Goal: Contribute content: Contribute content

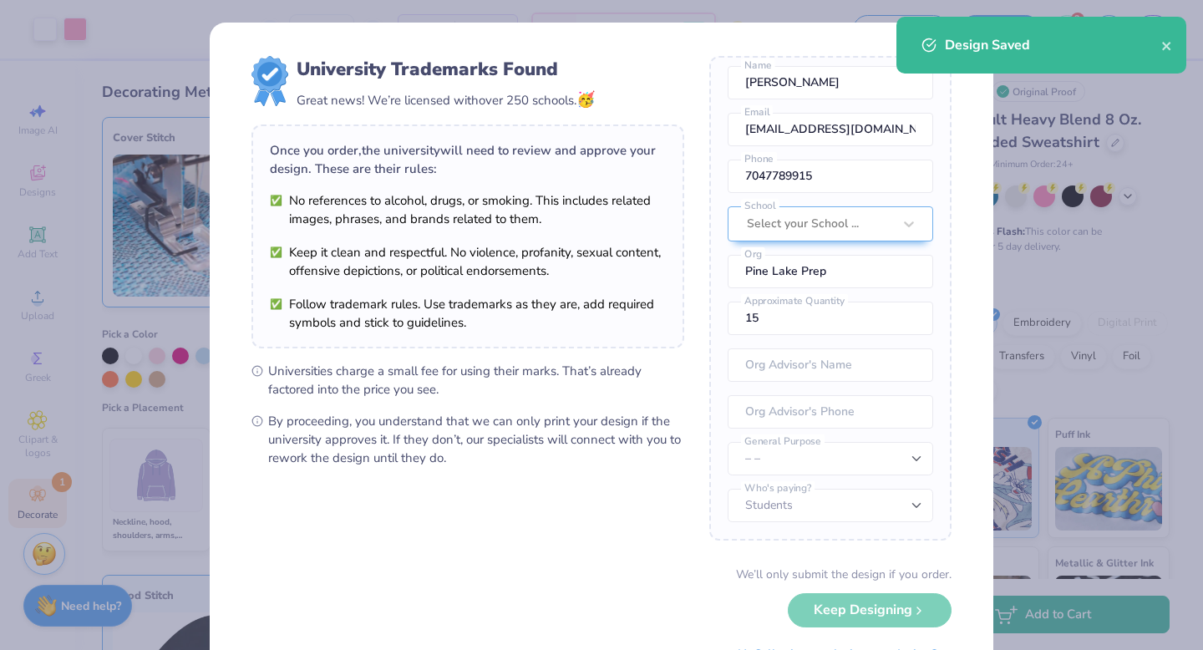
scroll to position [77, 0]
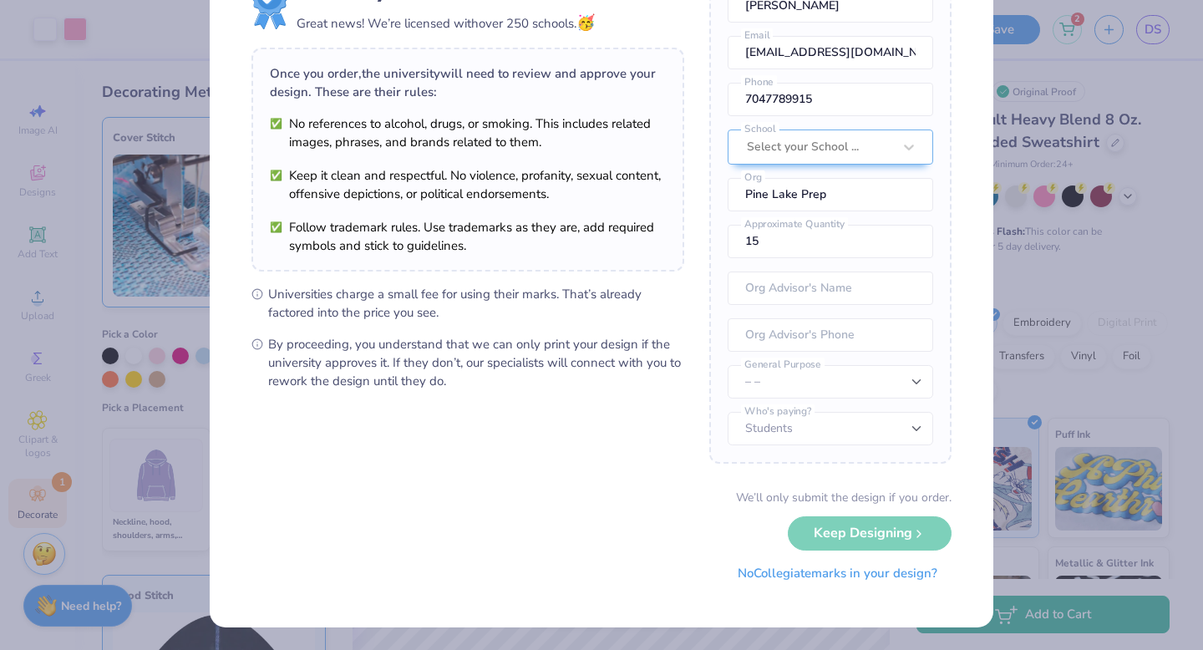
click at [779, 575] on button "No Collegiate marks in your design?" at bounding box center [837, 573] width 228 height 34
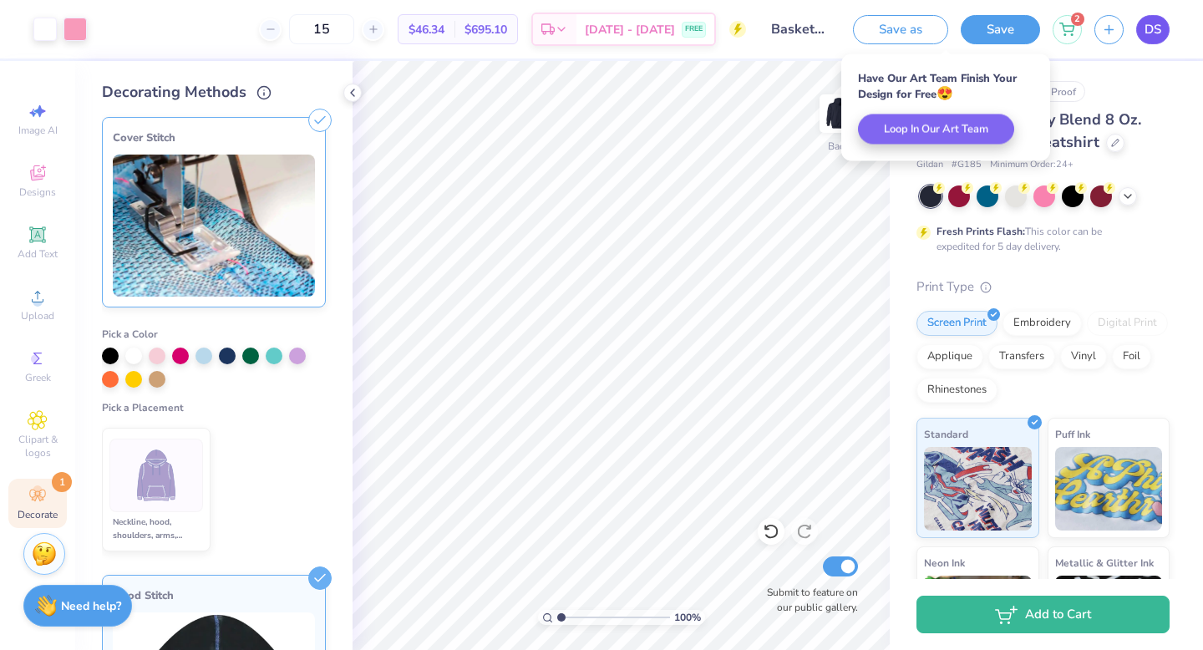
click at [1148, 24] on span "DS" at bounding box center [1152, 29] width 17 height 19
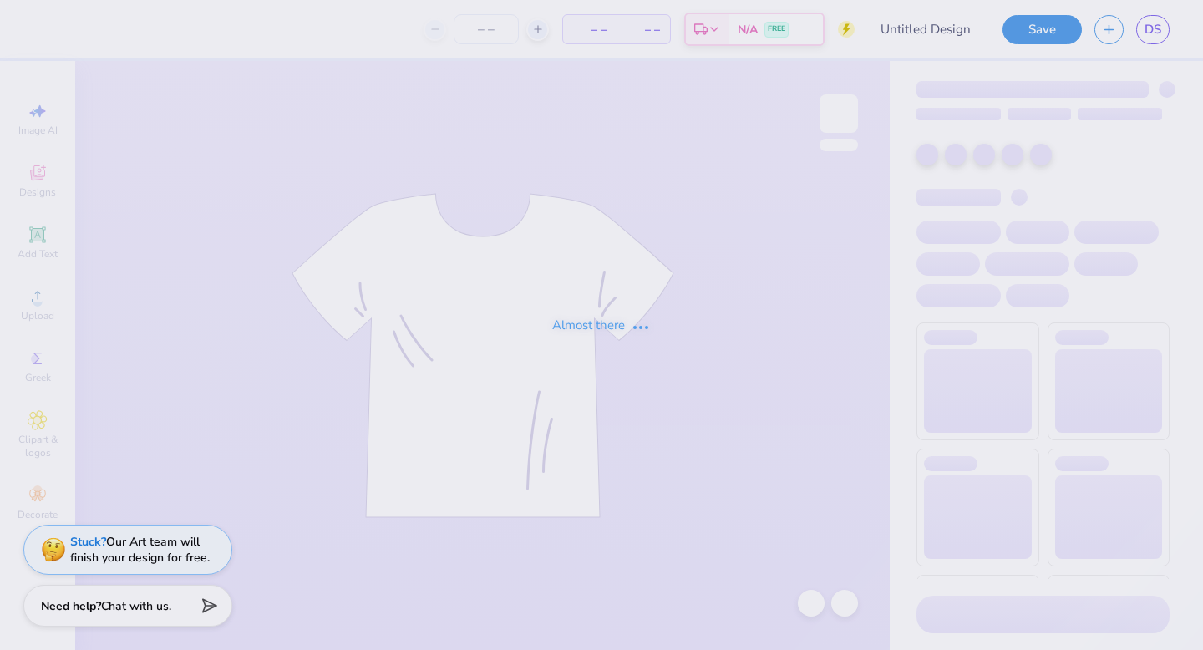
type input "Basketball hoodie 25-26 design 2"
type input "15"
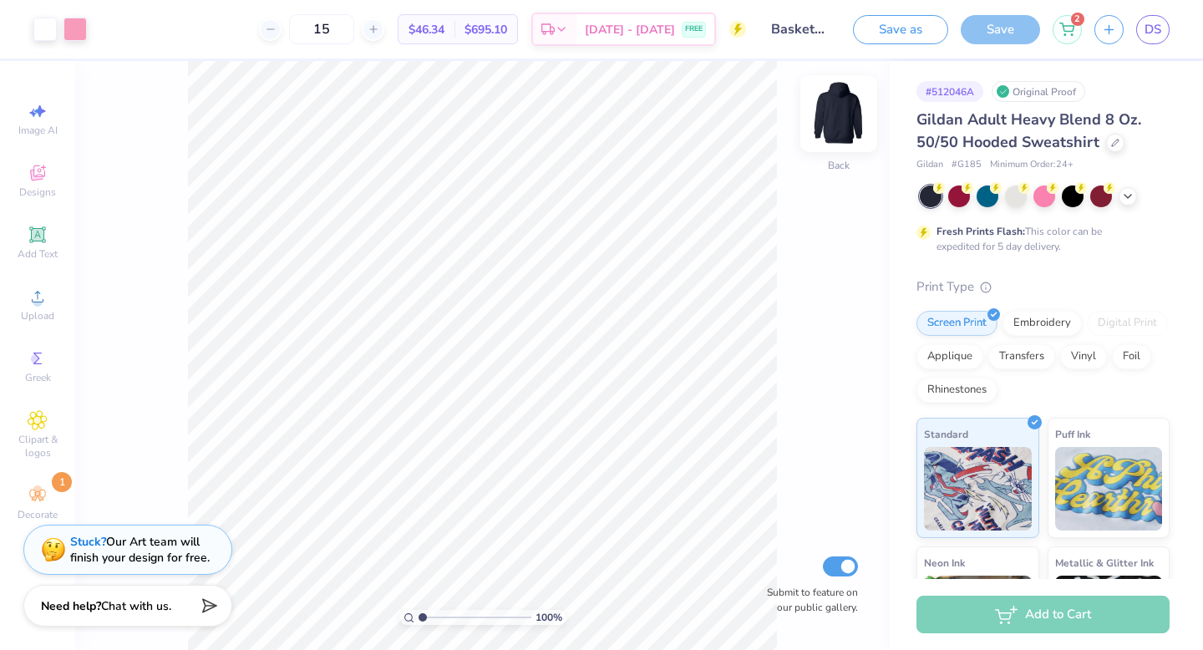
click at [840, 115] on img at bounding box center [838, 113] width 67 height 67
click at [34, 246] on div "Add Text" at bounding box center [37, 242] width 58 height 49
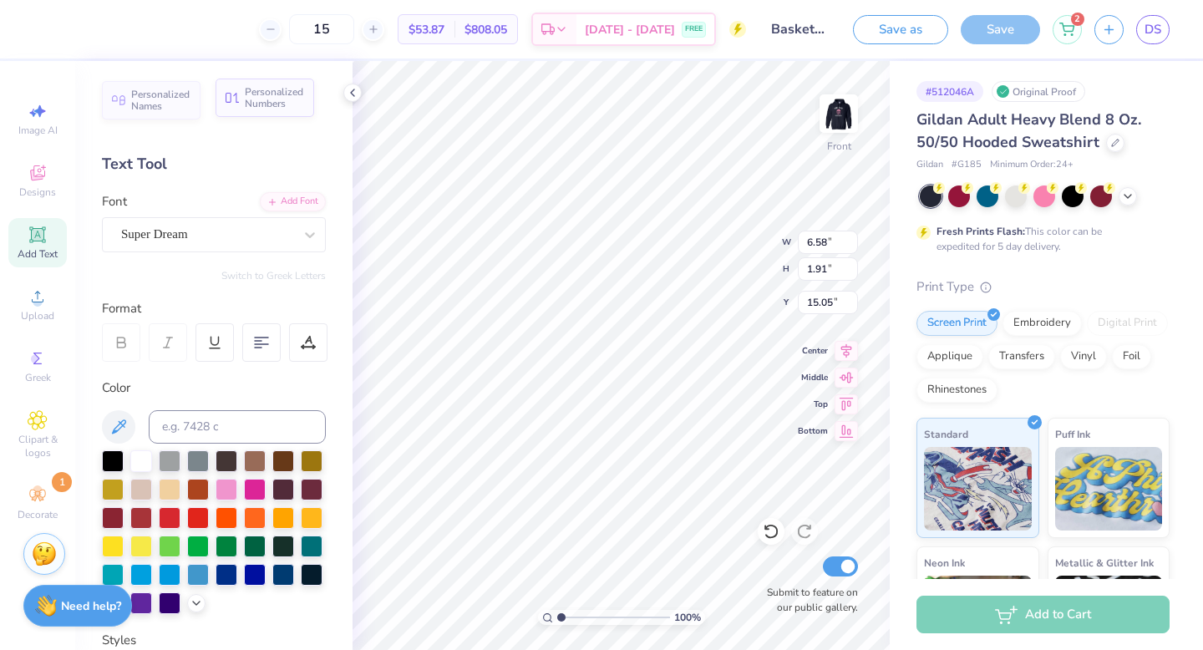
click at [249, 108] on span "Personalized Numbers" at bounding box center [274, 97] width 59 height 23
type input "2.78"
type input "2.00"
type input "15.00"
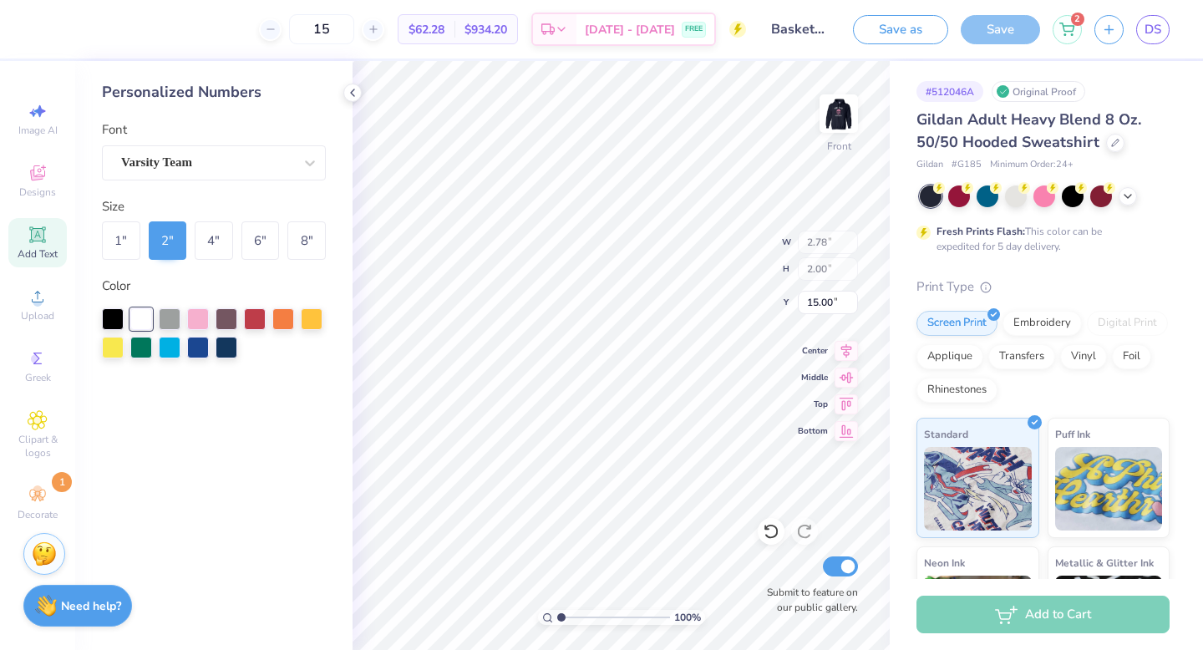
type input "6.58"
type input "1.91"
type input "15.05"
type input "6.00"
click at [347, 96] on icon at bounding box center [352, 92] width 13 height 13
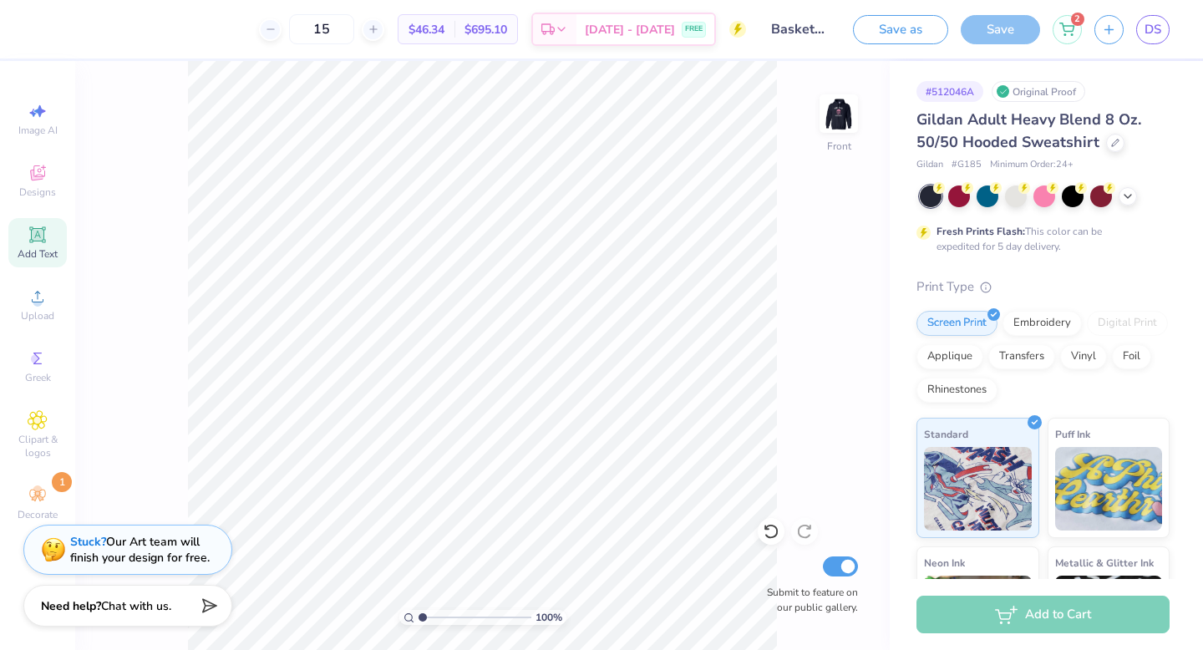
click at [32, 226] on icon at bounding box center [38, 235] width 20 height 20
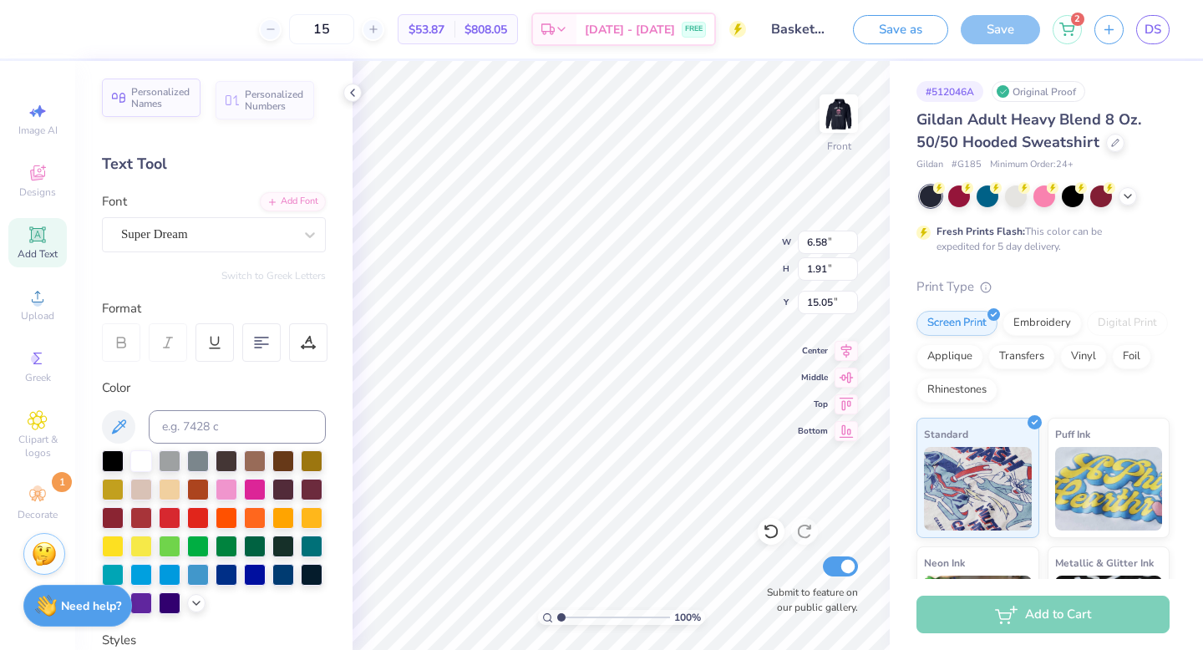
click at [134, 95] on span "Personalized Names" at bounding box center [160, 97] width 59 height 23
type input "12.43"
type input "2.00"
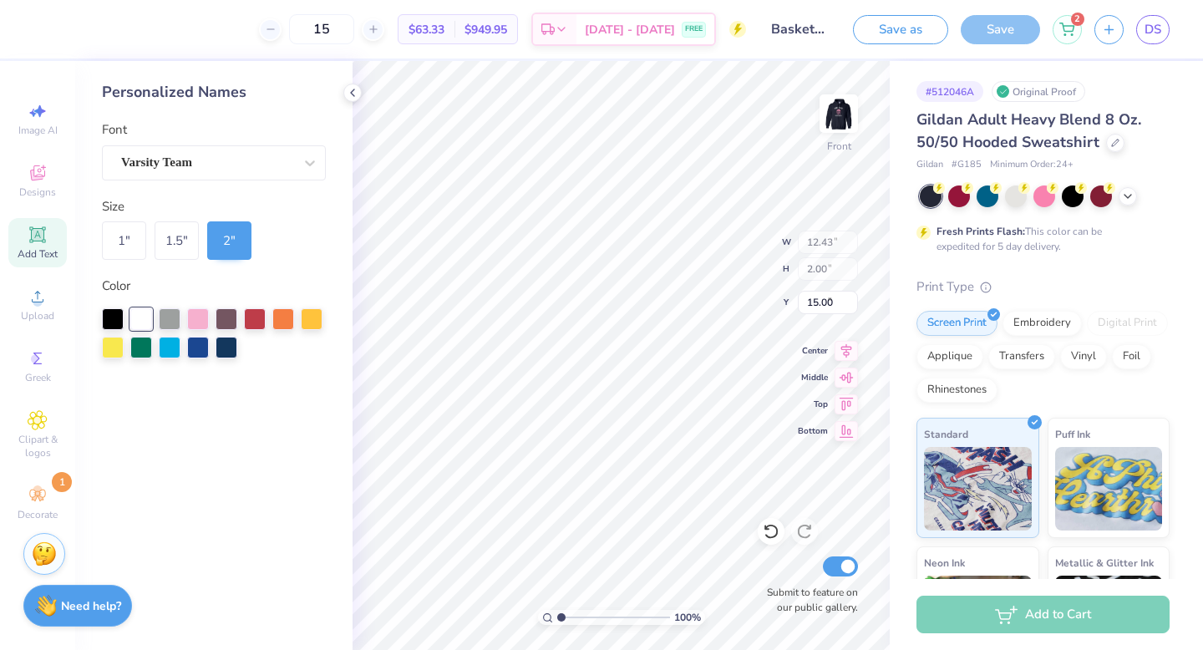
type input "6.00"
type input "6.58"
type input "1.91"
type input "15.05"
click at [845, 114] on img at bounding box center [838, 113] width 67 height 67
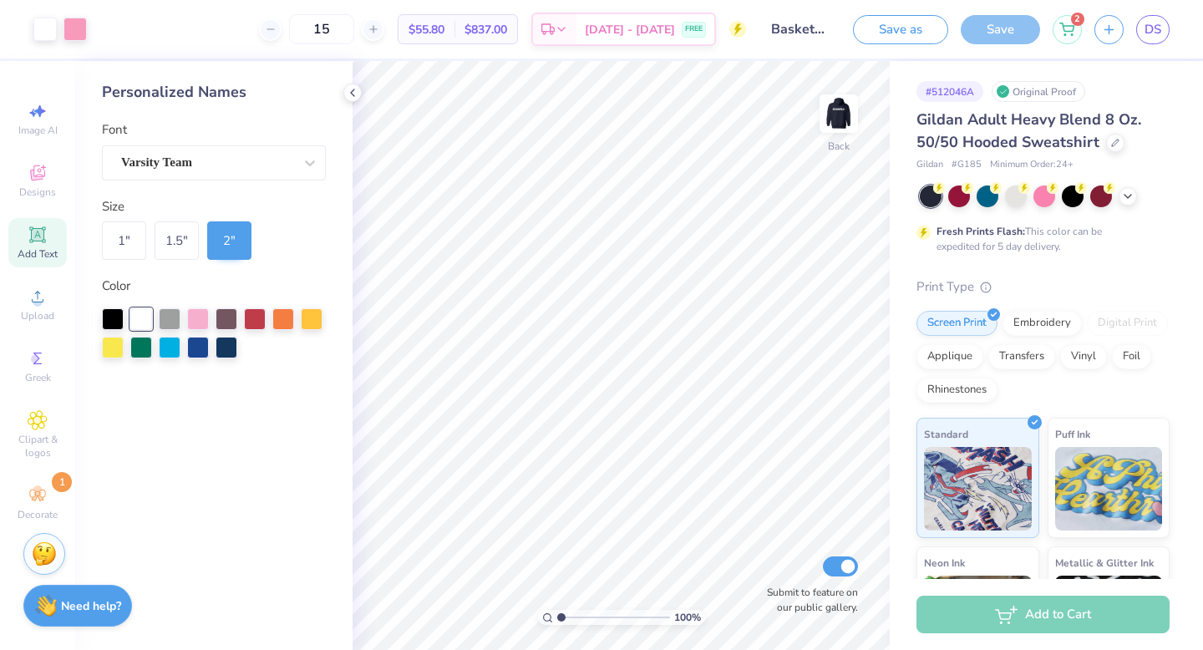
click at [986, 38] on div "Save" at bounding box center [1000, 29] width 79 height 29
click at [1062, 29] on icon at bounding box center [1066, 26] width 15 height 13
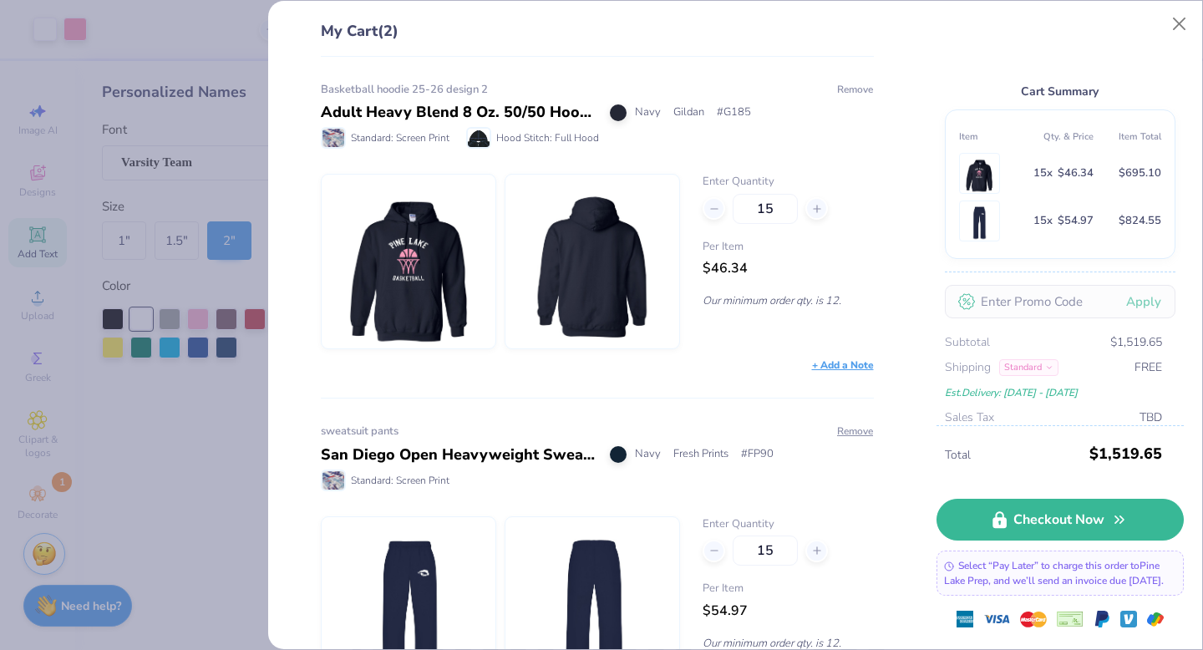
click at [848, 90] on button "Remove" at bounding box center [855, 89] width 38 height 15
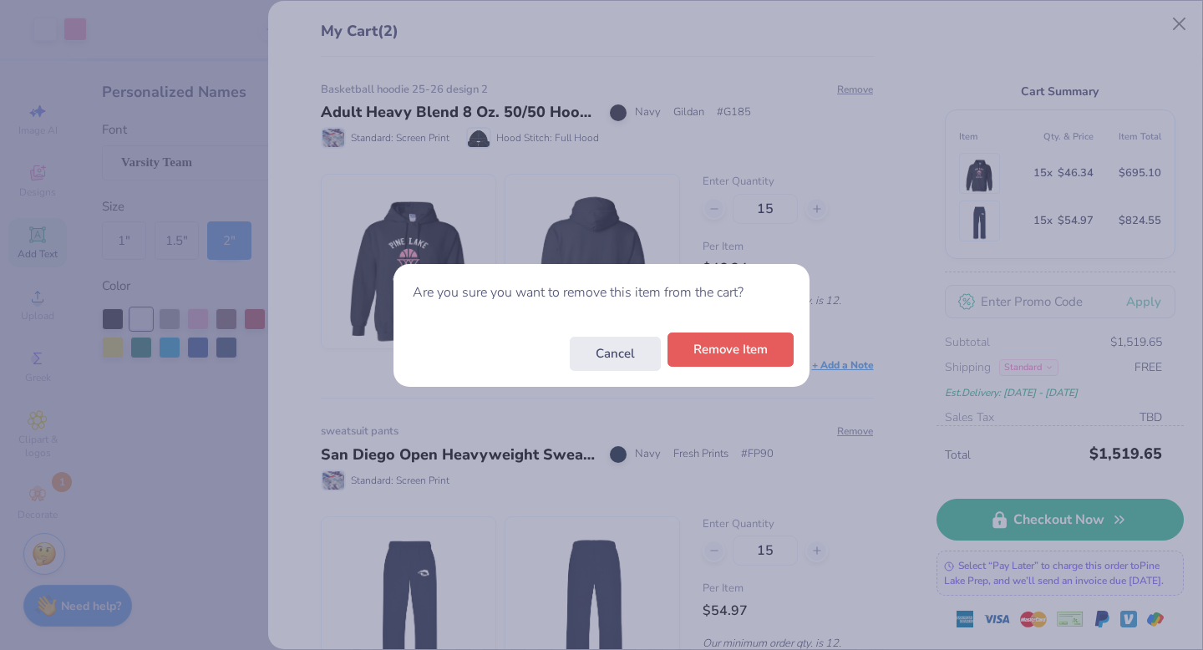
click at [751, 352] on button "Remove Item" at bounding box center [730, 349] width 126 height 34
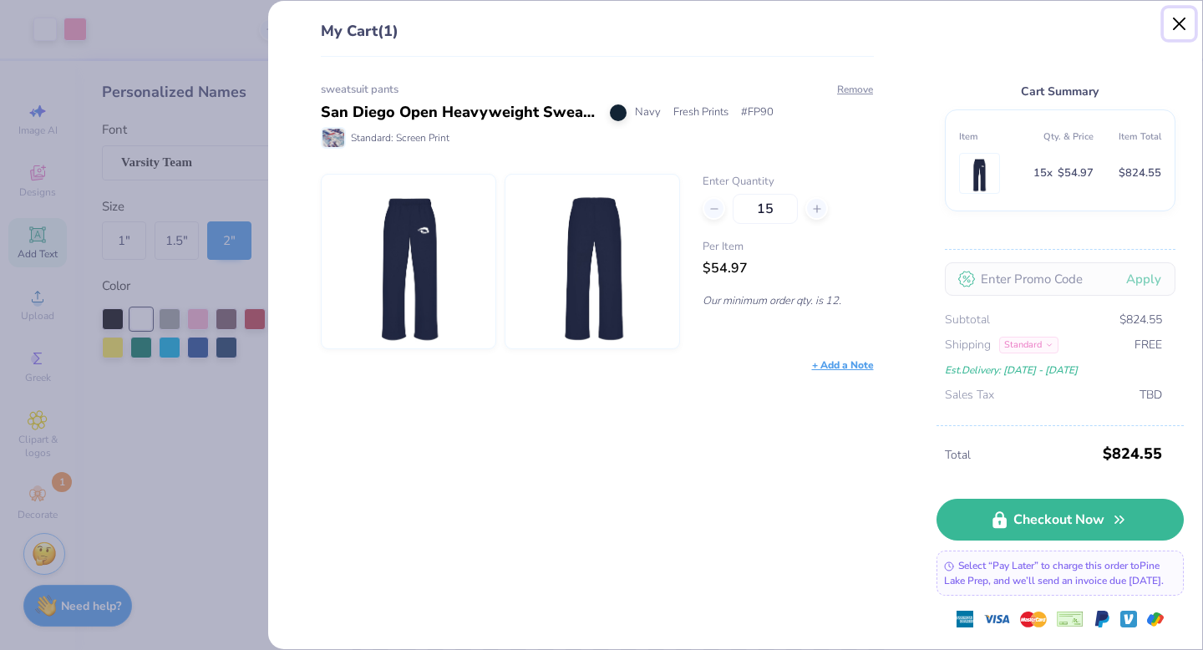
click at [1180, 18] on button "Close" at bounding box center [1180, 24] width 32 height 32
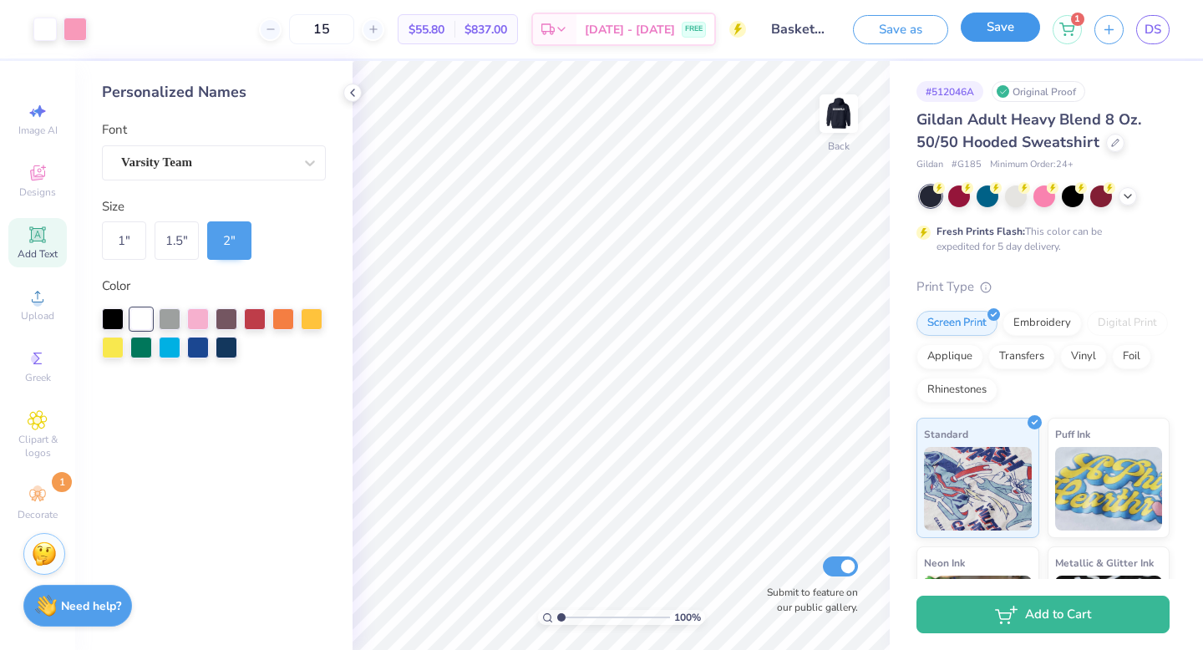
click at [978, 28] on button "Save" at bounding box center [1000, 27] width 79 height 29
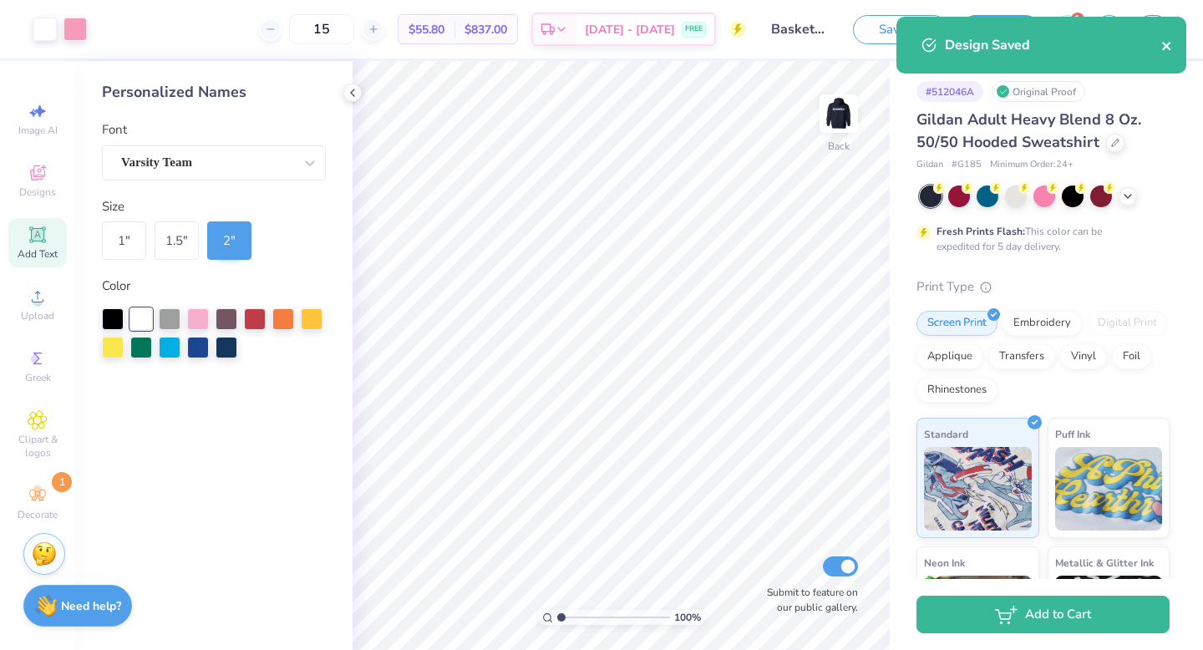
click at [1167, 46] on icon "close" at bounding box center [1166, 46] width 8 height 8
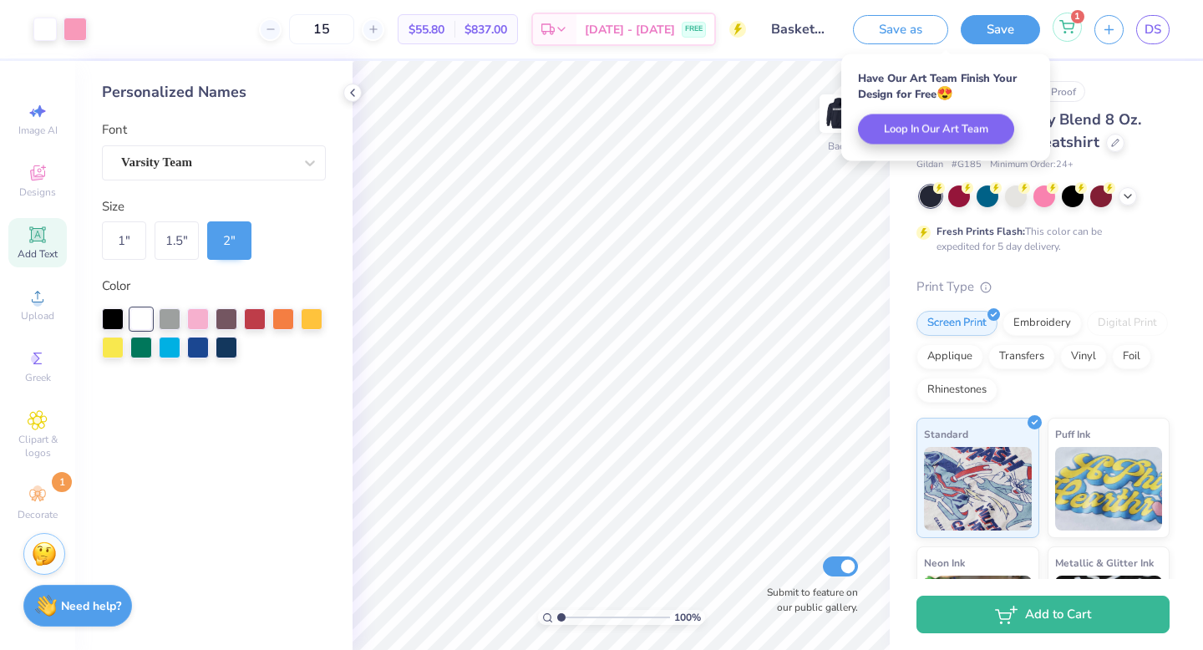
click at [1070, 32] on icon at bounding box center [1066, 26] width 15 height 13
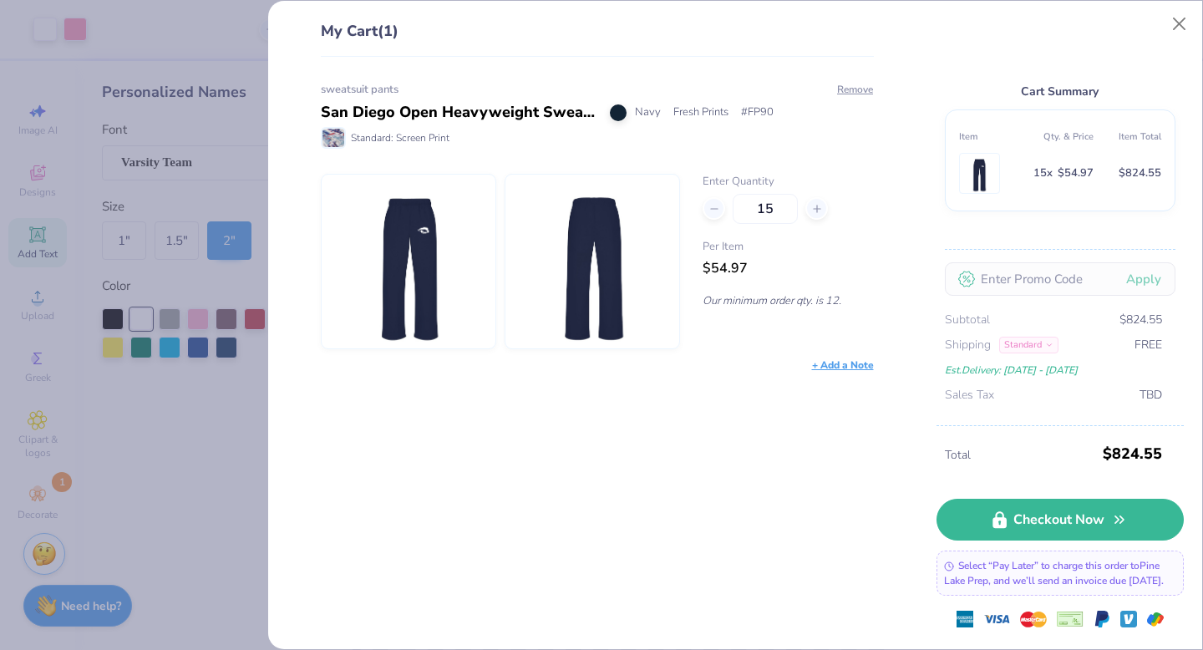
click at [661, 597] on div "sweatsuit pants San Diego Open Heavyweight Sweatpants Navy Fresh Prints # FP90 …" at bounding box center [590, 353] width 607 height 593
click at [1174, 15] on button "Close" at bounding box center [1180, 24] width 32 height 32
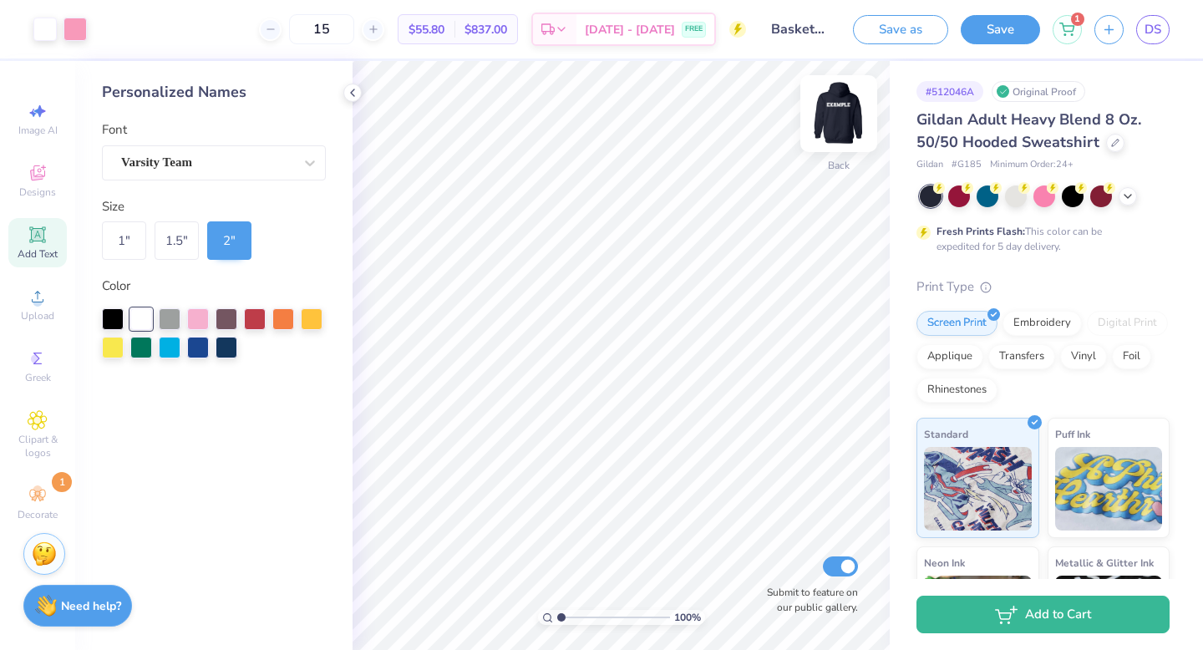
click at [828, 119] on img at bounding box center [838, 113] width 67 height 67
drag, startPoint x: 828, startPoint y: 119, endPoint x: 1037, endPoint y: 2, distance: 239.3
click at [828, 119] on img at bounding box center [838, 113] width 33 height 33
click at [1023, 20] on button "Save" at bounding box center [1000, 29] width 79 height 29
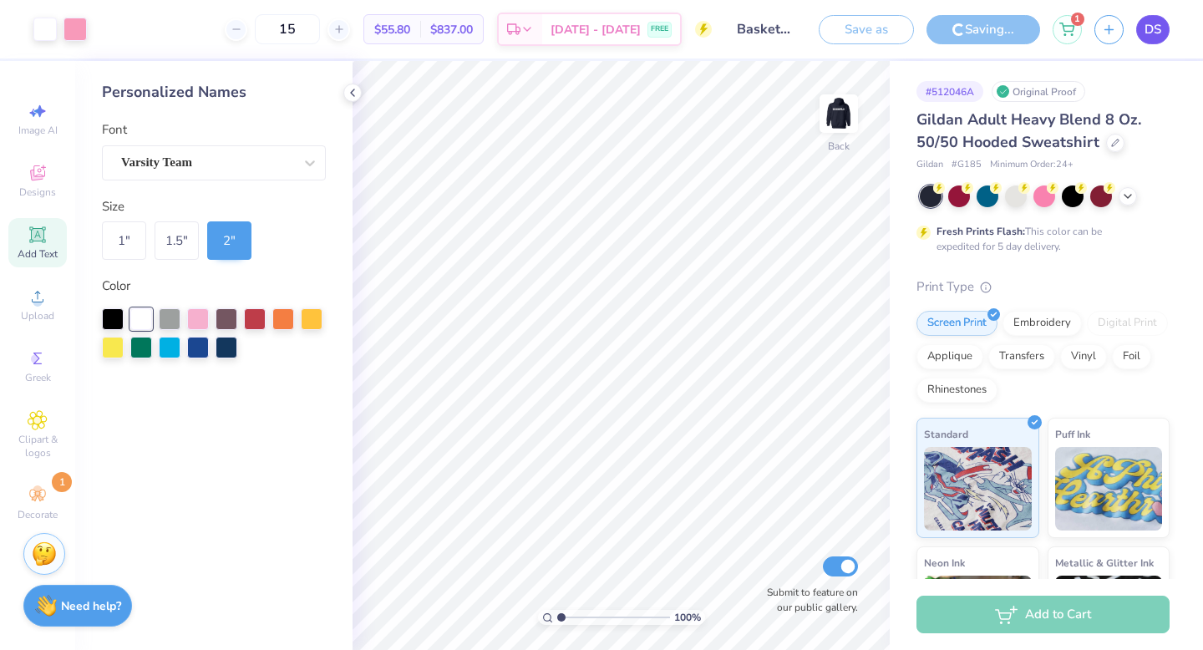
click at [1149, 32] on span "DS" at bounding box center [1152, 29] width 17 height 19
